Goal: Task Accomplishment & Management: Complete application form

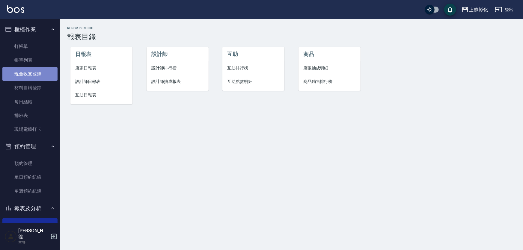
click at [45, 72] on link "現金收支登錄" at bounding box center [29, 74] width 55 height 14
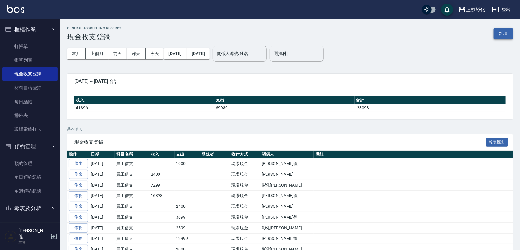
click at [496, 34] on button "新增" at bounding box center [503, 33] width 19 height 11
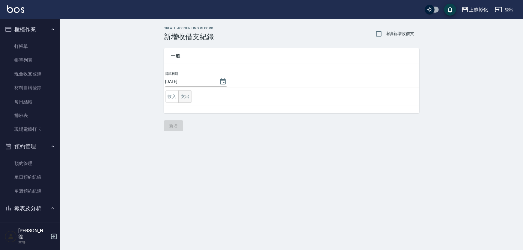
click at [183, 91] on button "支出" at bounding box center [184, 97] width 13 height 12
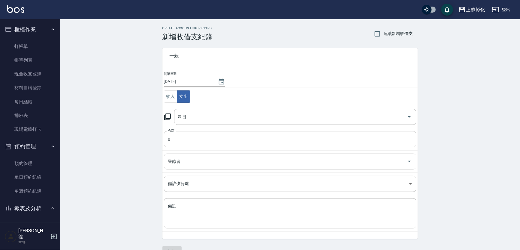
click at [178, 138] on input "0" at bounding box center [290, 139] width 252 height 16
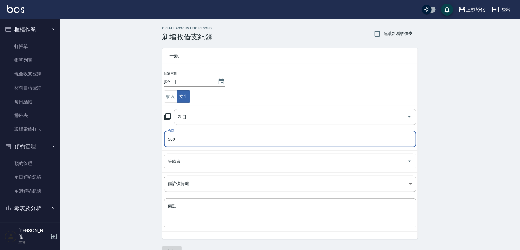
click at [193, 124] on div "科目" at bounding box center [295, 117] width 242 height 16
type input "500"
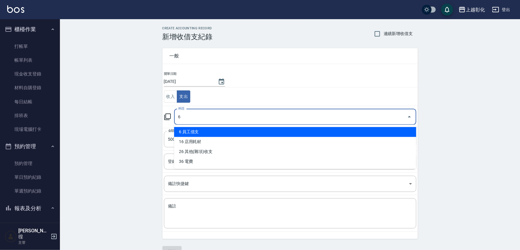
click at [192, 130] on li "6 員工借支" at bounding box center [295, 132] width 242 height 10
type input "6 員工借支"
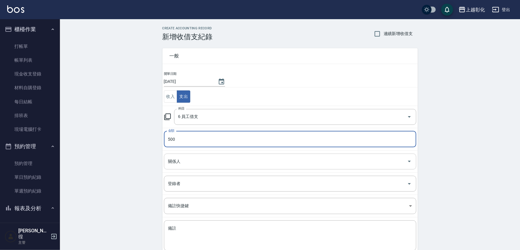
click at [186, 166] on input "關係人" at bounding box center [286, 161] width 238 height 10
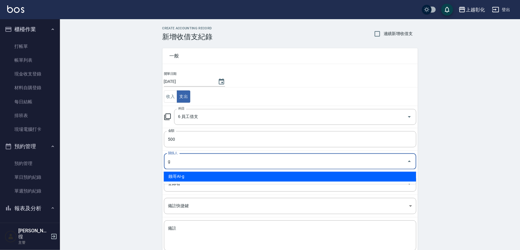
click at [196, 180] on li "鏹哥AI-g" at bounding box center [290, 177] width 252 height 10
type input "鏹哥AI-g"
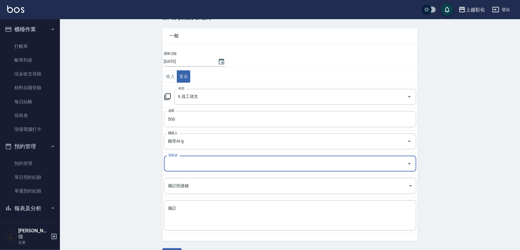
scroll to position [36, 0]
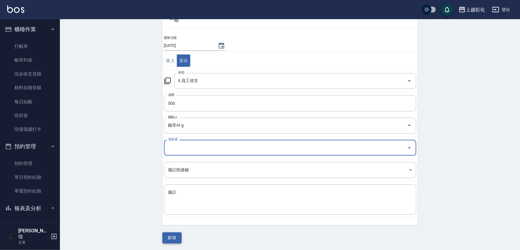
click at [174, 232] on div "一般 開單日期 [DATE] 收入 支出 科目 6 員工借支 科目 金額 500 金額 關係人 鏹哥AI-g 關係人 登錄者 登錄者 備註快捷鍵 ​ 備註快捷…" at bounding box center [289, 124] width 255 height 239
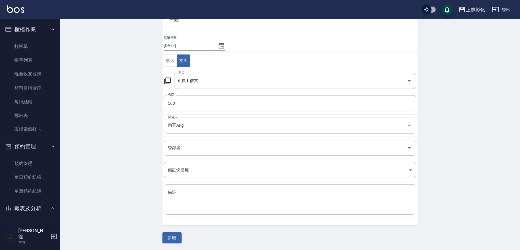
click at [174, 231] on div "一般 開單日期 [DATE] 收入 支出 科目 6 員工借支 科目 金額 500 金額 關係人 鏹哥AI-g 關係人 登錄者 登錄者 備註快捷鍵 ​ 備註快捷…" at bounding box center [289, 124] width 255 height 239
click at [169, 238] on button "新增" at bounding box center [171, 238] width 19 height 11
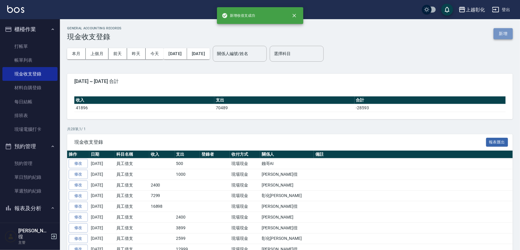
click at [512, 33] on button "新增" at bounding box center [503, 33] width 19 height 11
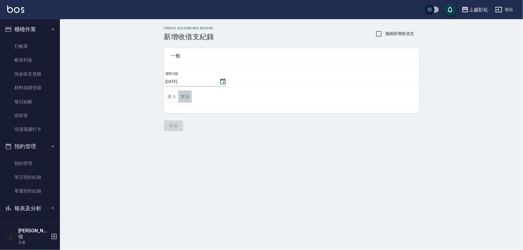
click at [190, 98] on button "支出" at bounding box center [184, 97] width 13 height 12
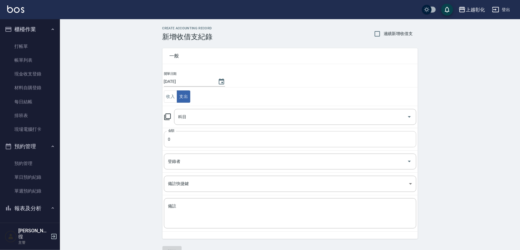
click at [185, 138] on input "0" at bounding box center [290, 139] width 252 height 16
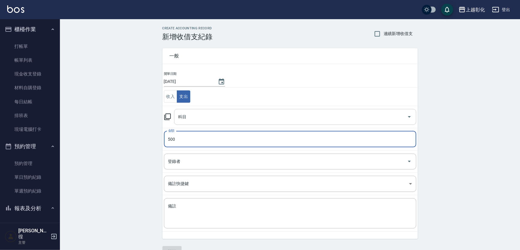
type input "500"
click at [204, 116] on input "科目" at bounding box center [291, 117] width 228 height 10
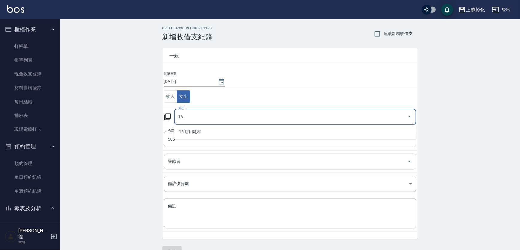
click at [198, 130] on li "16 店用耗材" at bounding box center [295, 132] width 242 height 10
type input "16 店用耗材"
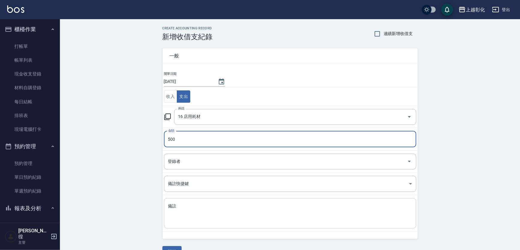
click at [191, 201] on div "x 備註" at bounding box center [290, 213] width 252 height 30
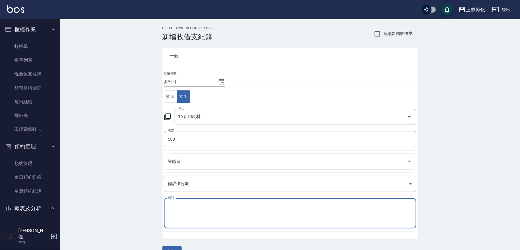
type textarea "f"
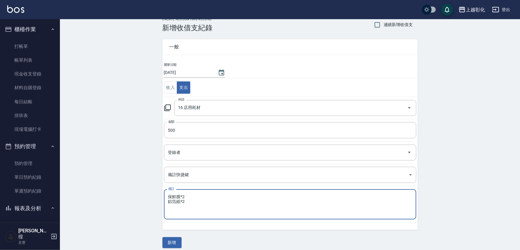
scroll to position [14, 0]
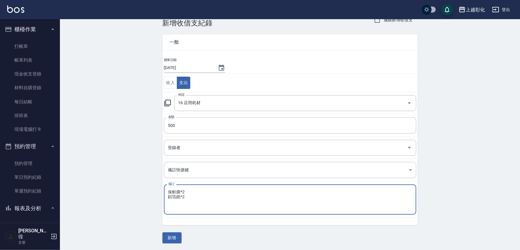
type textarea "保鮮膜*2 鋁箔紙*2"
click at [174, 232] on div "一般 開單日期 [DATE] 收入 支出 科目 16 店用耗材 科目 金額 500 金額 登錄者 登錄者 備註快捷鍵 ​ 備註快捷鍵 備註 保鮮膜*2 鋁箔紙…" at bounding box center [289, 135] width 255 height 216
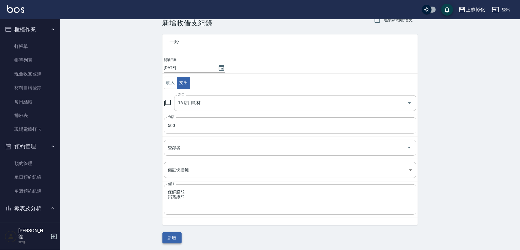
click at [174, 234] on button "新增" at bounding box center [171, 238] width 19 height 11
